Goal: Transaction & Acquisition: Obtain resource

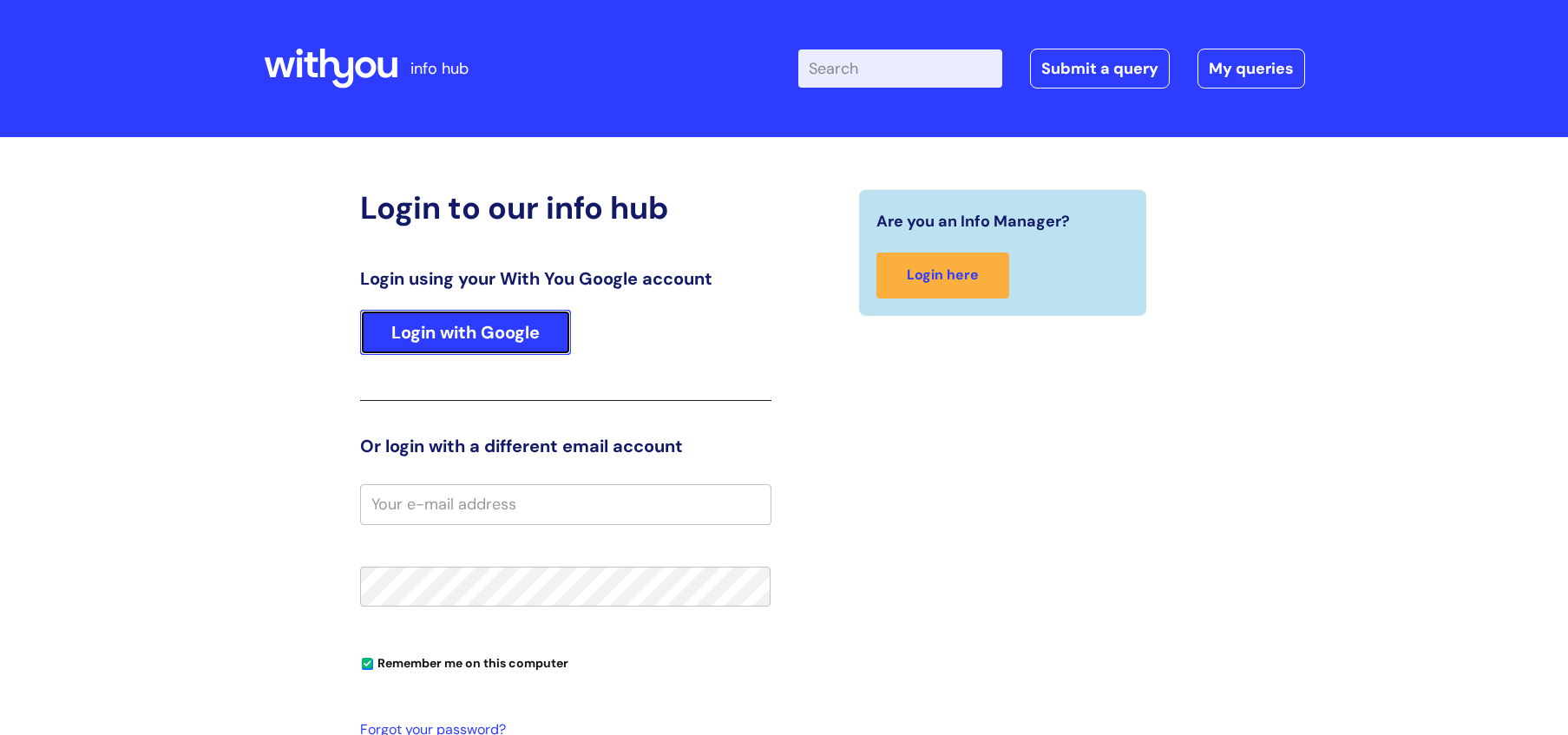
click at [543, 327] on link "Login with Google" at bounding box center [466, 332] width 211 height 45
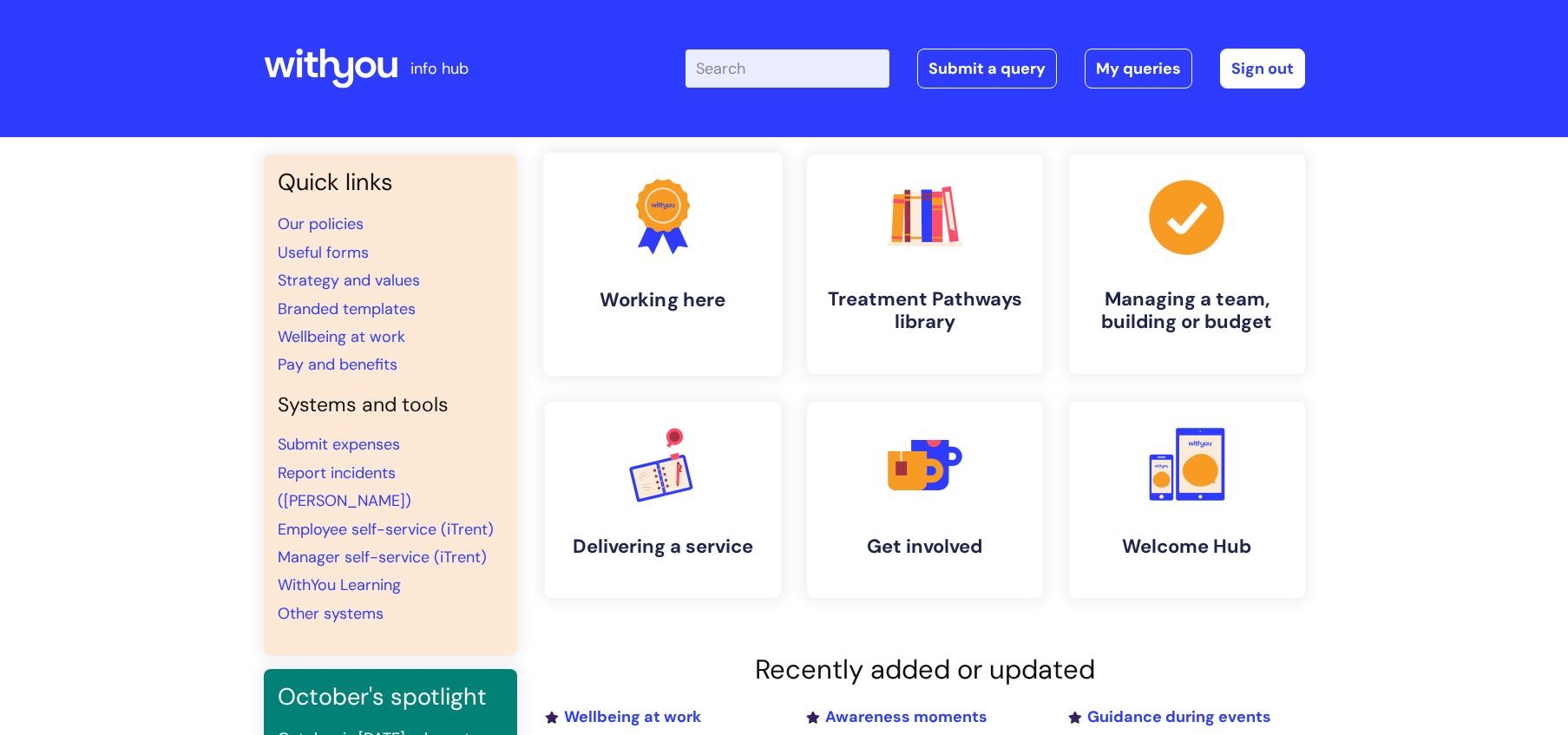
click at [674, 263] on link ".cls-1{fill:#f89b22;}.cls-1,.cls-2,.cls-3{stroke-width:0px;}.cls-2{fill:#2d3cff…" at bounding box center [661, 264] width 239 height 223
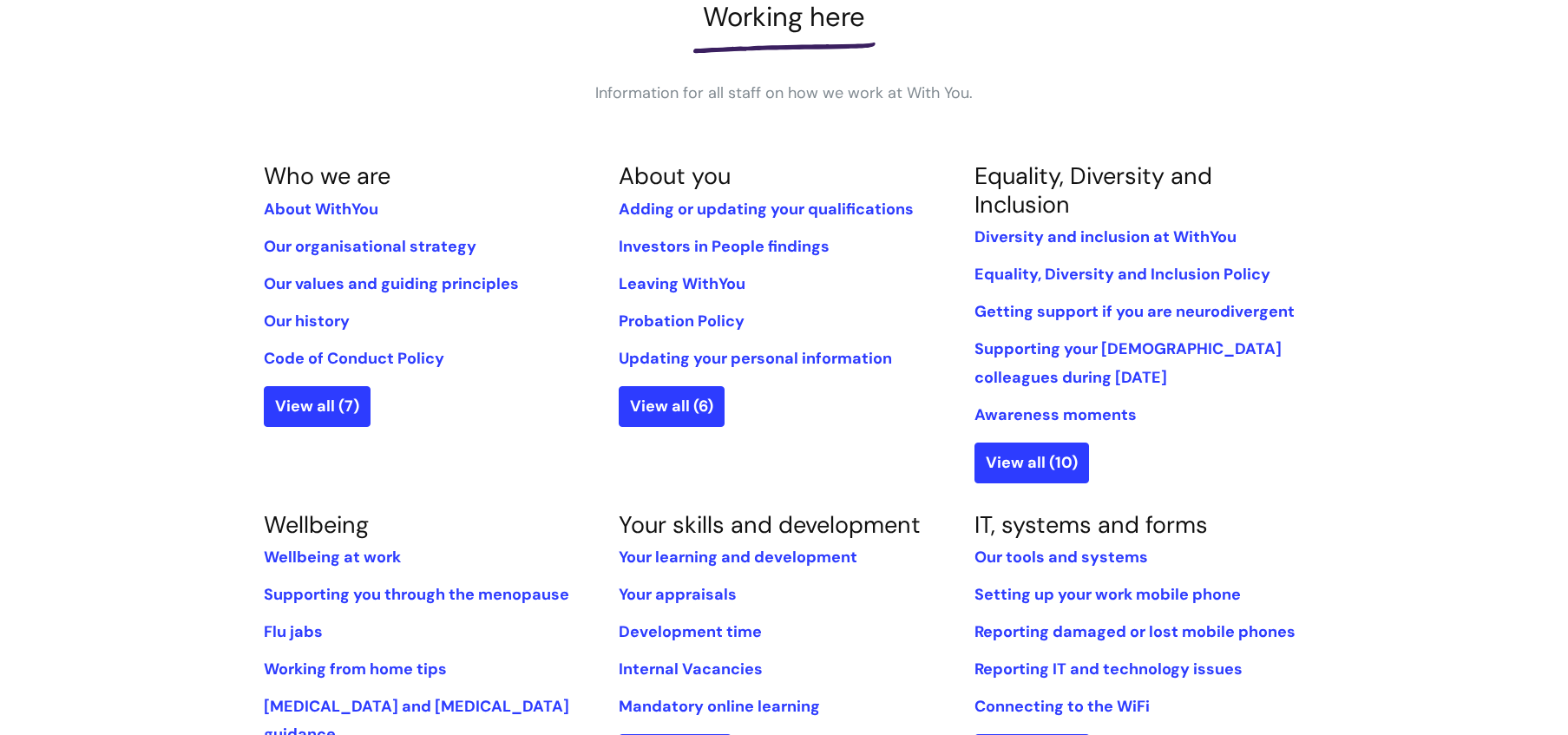
scroll to position [425, 0]
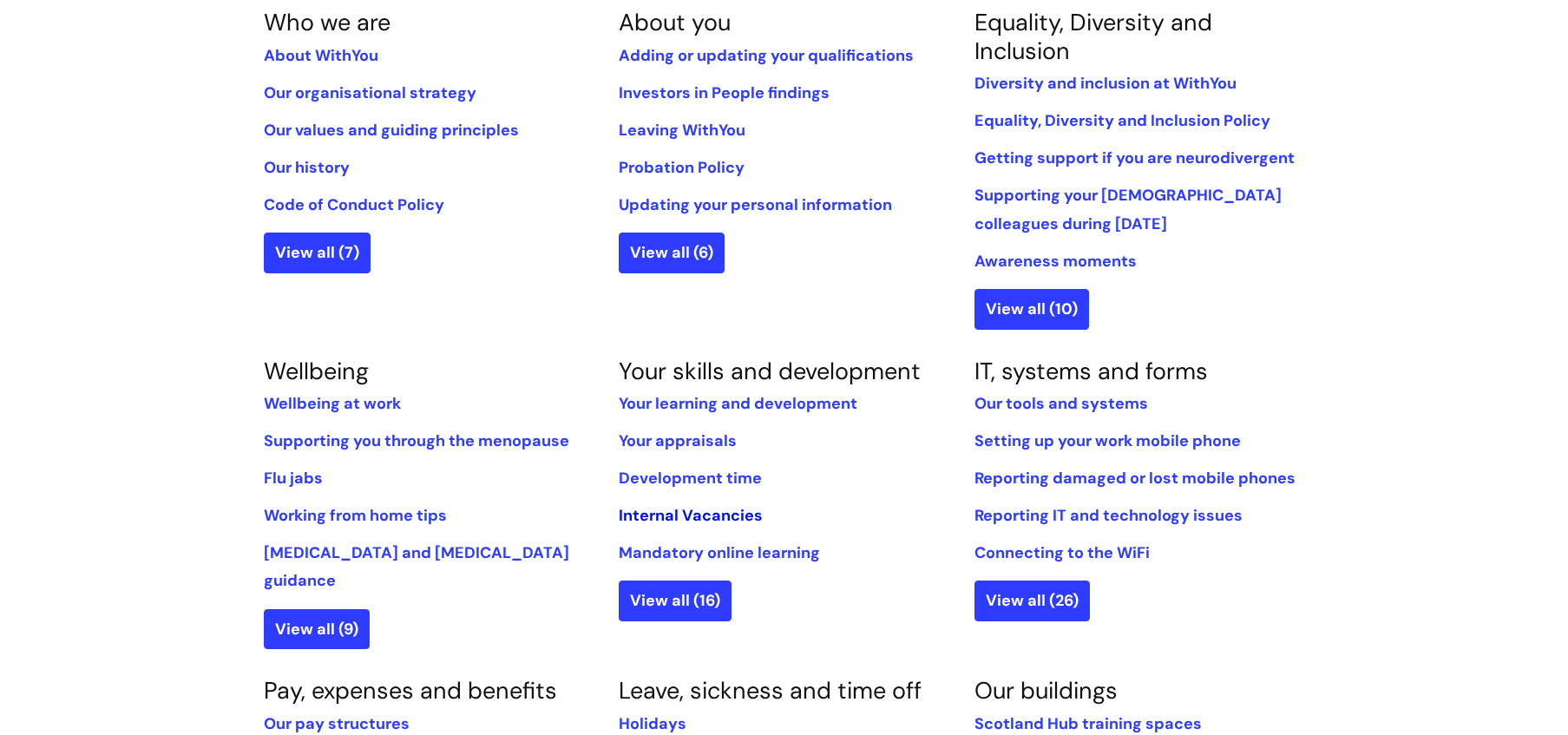
click at [736, 515] on link "Internal Vacancies" at bounding box center [691, 515] width 144 height 21
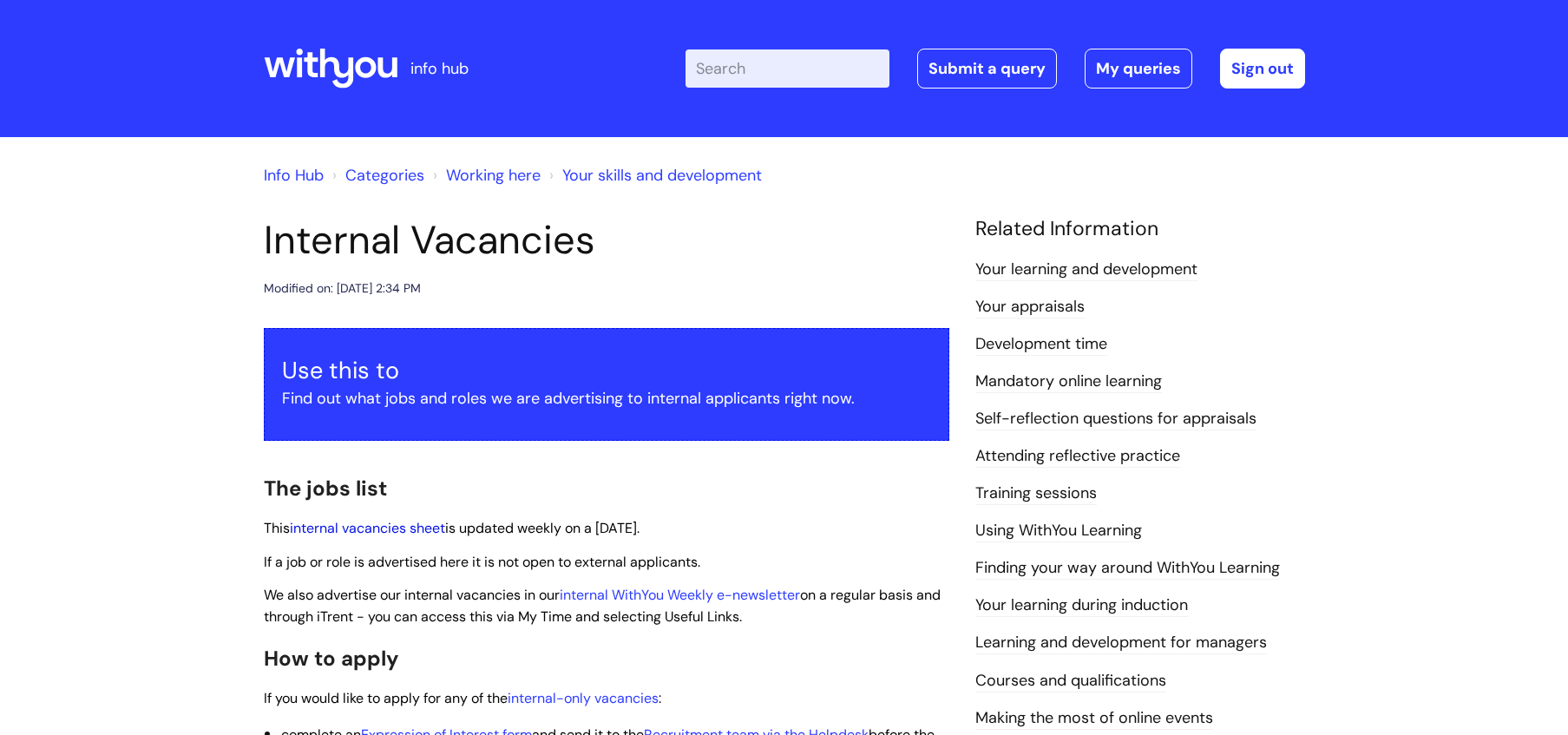
click at [441, 525] on link "internal vacancies sheet" at bounding box center [367, 527] width 156 height 18
